Goal: Task Accomplishment & Management: Manage account settings

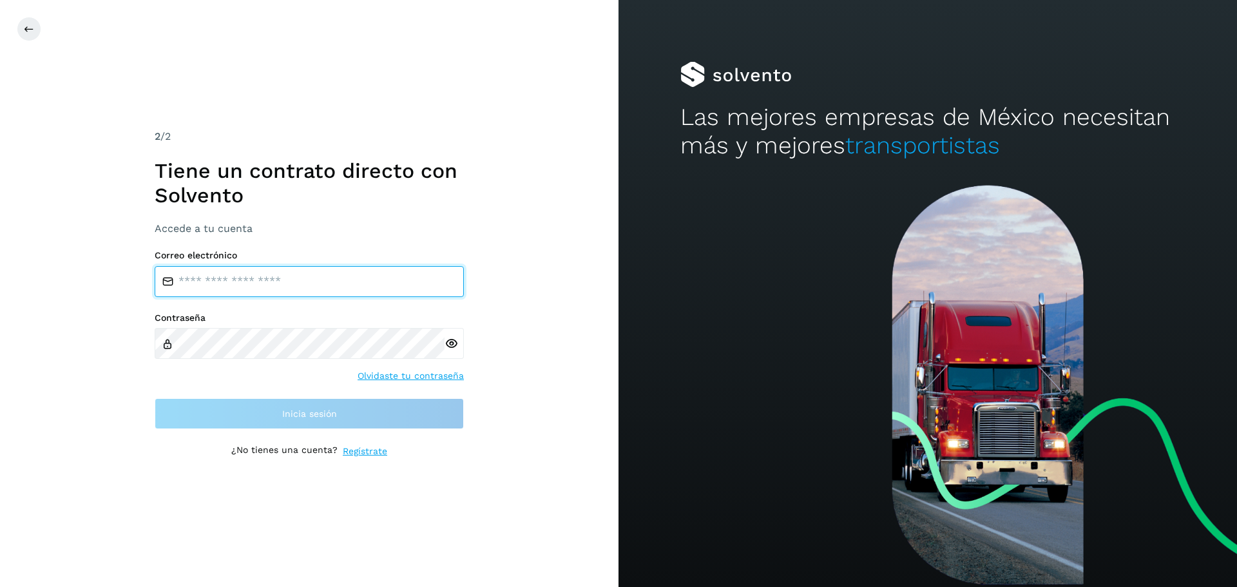
click at [352, 285] on input "email" at bounding box center [309, 281] width 309 height 31
type input "**********"
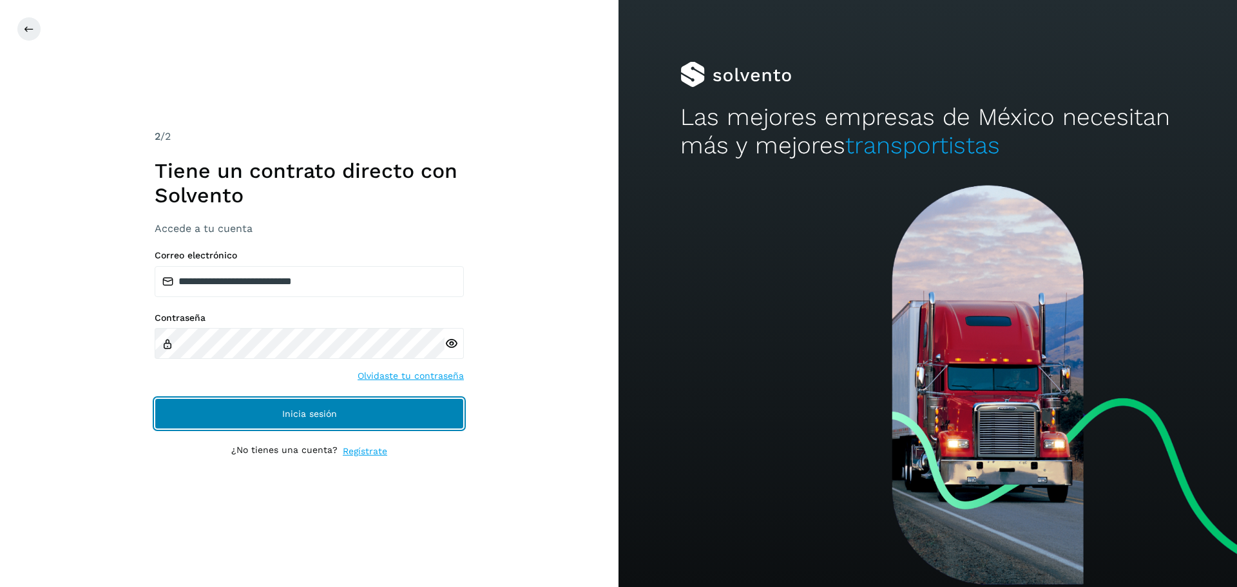
click at [304, 412] on span "Inicia sesión" at bounding box center [309, 413] width 55 height 9
click at [334, 419] on button "Inicia sesión" at bounding box center [309, 413] width 309 height 31
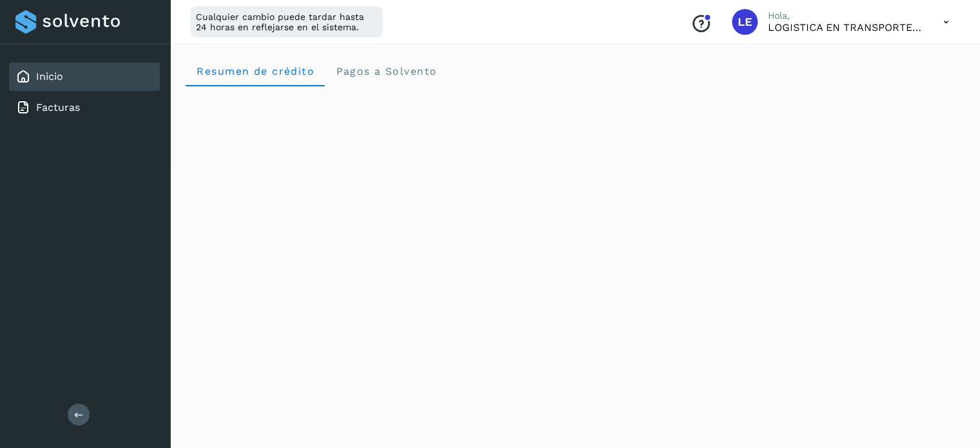
click at [866, 14] on p "Hola," at bounding box center [845, 15] width 155 height 11
click at [890, 30] on p "LOGISTICA EN TRANSPORTE ATEPOXCO S DE RL DE CV" at bounding box center [845, 27] width 155 height 12
click at [944, 21] on icon at bounding box center [946, 22] width 26 height 26
click at [878, 79] on div "Cerrar sesión" at bounding box center [881, 83] width 153 height 24
